Goal: Check status

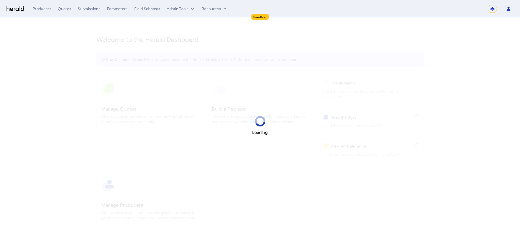
select select "*******"
click at [493, 9] on select "**********" at bounding box center [492, 9] width 9 height 8
select select "pfm_2v8p_herald_api"
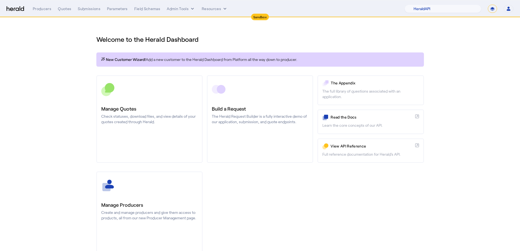
select select "**********"
click at [488, 5] on select "**********" at bounding box center [492, 9] width 9 height 8
click at [446, 10] on select "1Fort Affinity Risk Arlington [PERSON_NAME] BindHQ Bunker CRC Campus Coverage C…" at bounding box center [446, 9] width 71 height 8
click at [411, 5] on select "1Fort Affinity Risk Arlington [PERSON_NAME] BindHQ Bunker CRC Campus Coverage C…" at bounding box center [446, 9] width 71 height 8
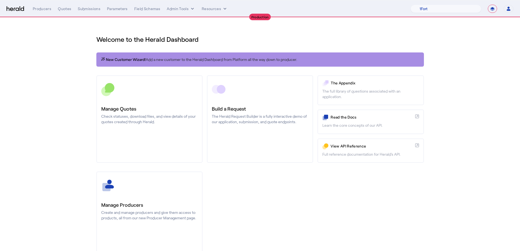
click at [155, 66] on div "New Customer Wizard! Add a new customer to the Herald Dashboard from Platform a…" at bounding box center [260, 59] width 328 height 14
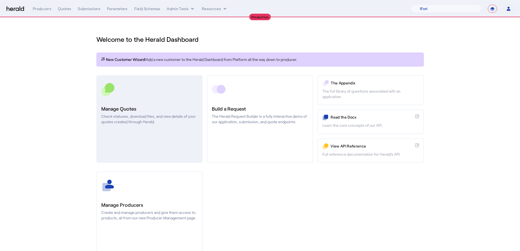
click at [134, 119] on p "Check statuses, download files, and view details of your quotes created through…" at bounding box center [149, 119] width 96 height 11
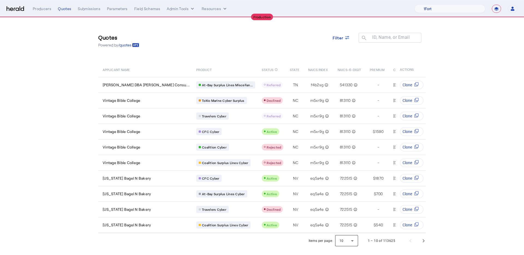
click at [353, 247] on div at bounding box center [346, 240] width 23 height 13
click at [354, 219] on mat-option "25" at bounding box center [347, 217] width 23 height 13
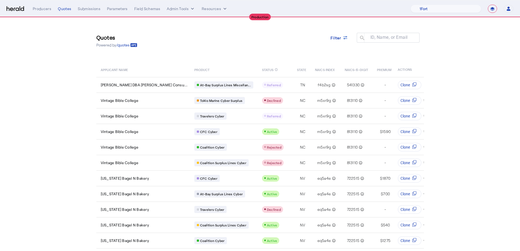
click at [50, 138] on section "Quotes Powered by /quotes Filter ID, Name, or Email search APPLICANT NAME PRODU…" at bounding box center [260, 249] width 520 height 464
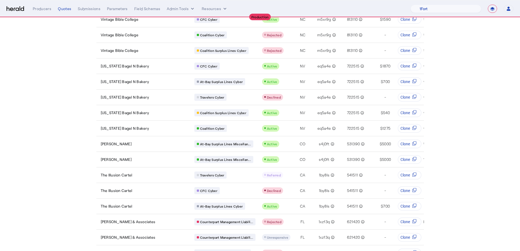
scroll to position [141, 0]
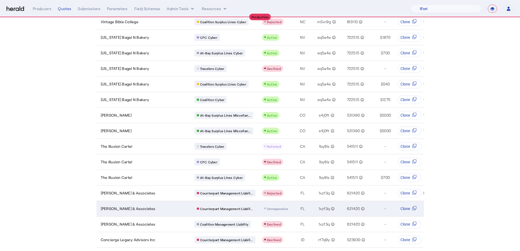
click at [267, 208] on span "Unresponsive" at bounding box center [277, 209] width 21 height 4
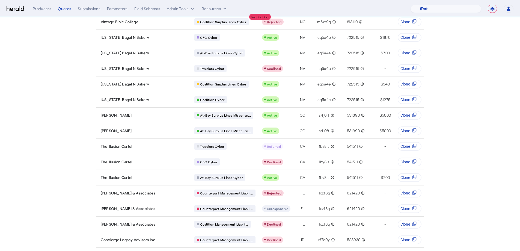
click at [479, 189] on section "Quotes Powered by /quotes Filter ID, Name, or Email search APPLICANT NAME PRODU…" at bounding box center [260, 109] width 520 height 464
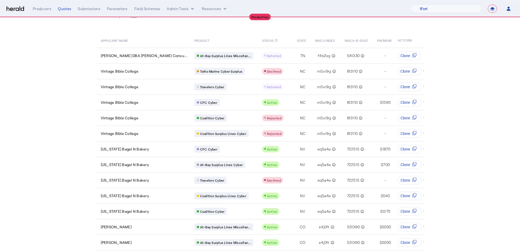
scroll to position [0, 0]
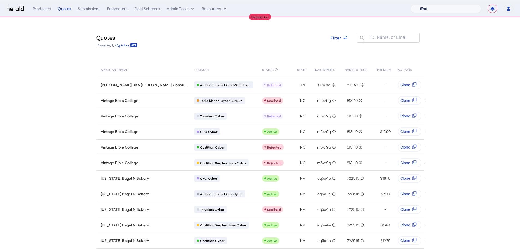
click at [450, 11] on select "1Fort Affinity Risk Arlington Roe Billy BindHQ Bunker CRC Campus Coverage Citad…" at bounding box center [446, 9] width 71 height 8
select select "pfm_a9p2_hib_marketplace"
click at [411, 5] on select "1Fort Affinity Risk Arlington Roe Billy BindHQ Bunker CRC Campus Coverage Citad…" at bounding box center [446, 9] width 71 height 8
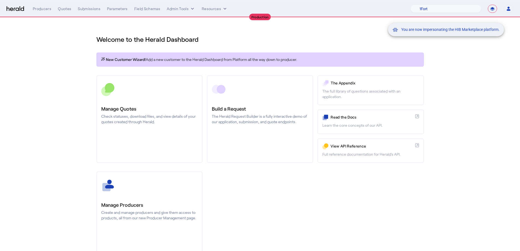
click at [159, 117] on div "You are now impersonating the HIB Marketplace platform." at bounding box center [260, 125] width 520 height 251
click at [148, 117] on div "You are now impersonating the HIB Marketplace platform." at bounding box center [260, 125] width 520 height 251
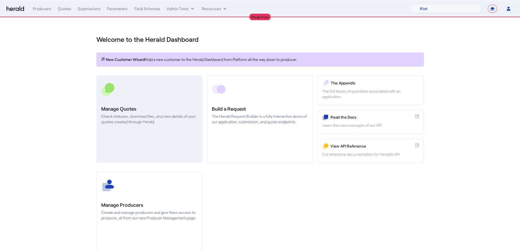
click at [154, 106] on h3 "Manage Quotes" at bounding box center [149, 109] width 96 height 8
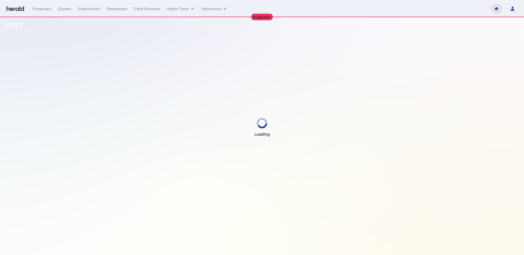
select select "**********"
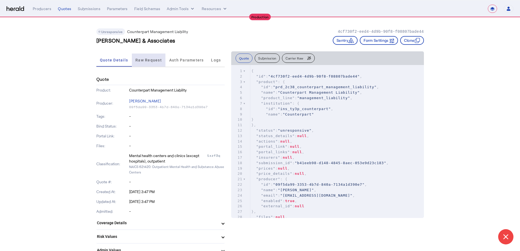
click at [146, 64] on span "Raw Request" at bounding box center [148, 60] width 26 height 13
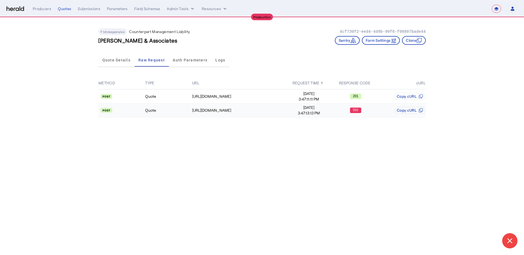
click at [378, 109] on div "502" at bounding box center [356, 110] width 46 height 5
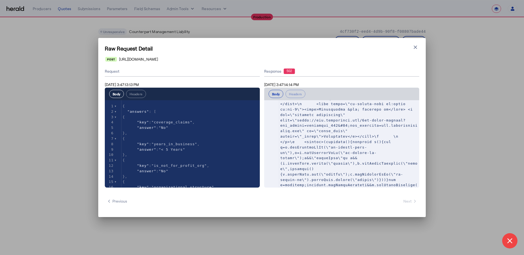
scroll to position [650, 0]
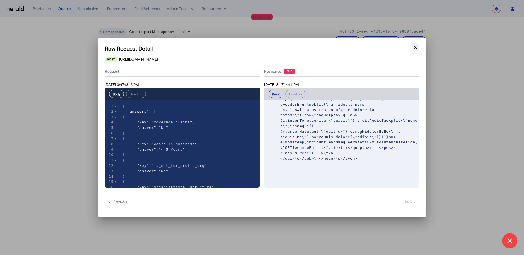
click at [412, 48] on button "Close modal" at bounding box center [416, 47] width 8 height 8
